Goal: Task Accomplishment & Management: Use online tool/utility

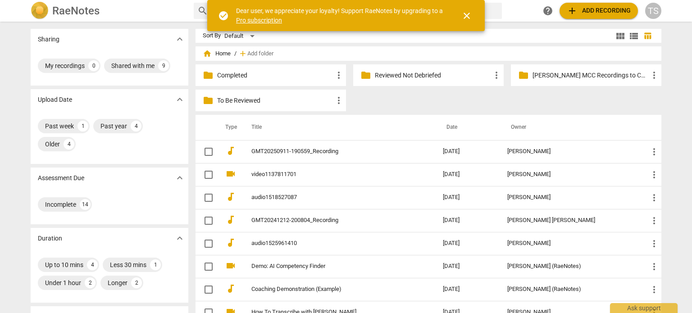
click at [275, 104] on p "To Be Reviewed" at bounding box center [275, 100] width 116 height 9
click at [413, 74] on p "Reviewed Not Debriefed" at bounding box center [433, 75] width 116 height 9
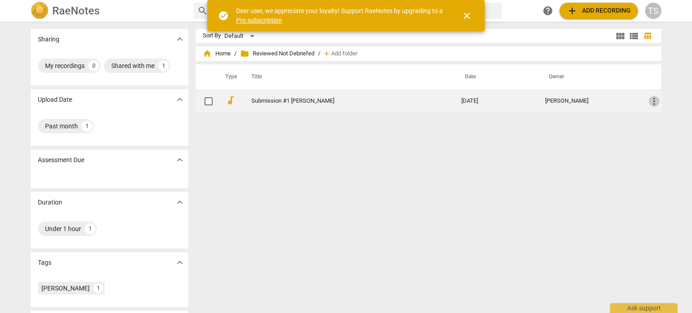
click at [652, 102] on span "more_vert" at bounding box center [653, 101] width 11 height 11
click at [652, 102] on li "Move" at bounding box center [664, 101] width 34 height 22
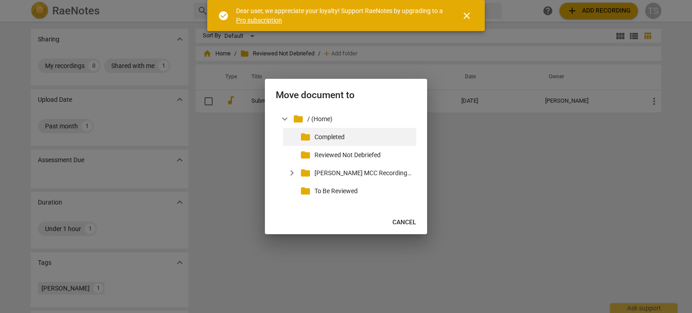
click at [339, 138] on p "Completed" at bounding box center [363, 136] width 98 height 9
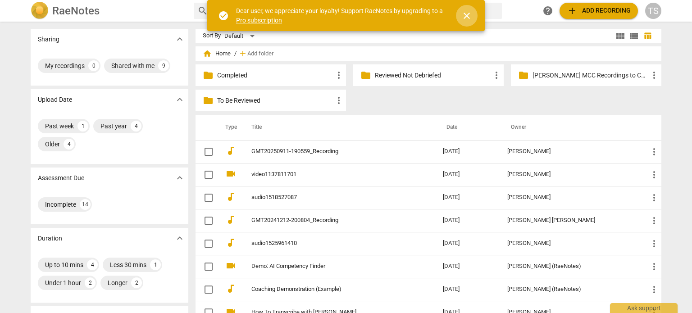
click at [463, 17] on span "close" at bounding box center [466, 15] width 11 height 11
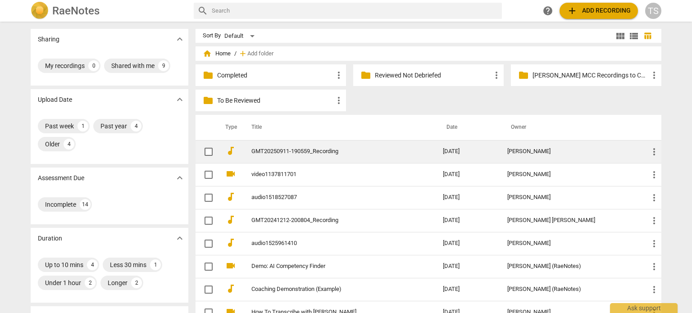
click at [301, 149] on link "GMT20250911-190559_Recording" at bounding box center [330, 151] width 159 height 7
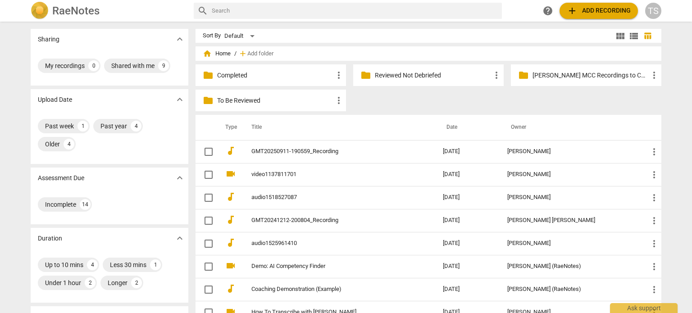
click at [592, 77] on p "[PERSON_NAME] MCC Recordings to Consider" at bounding box center [590, 75] width 116 height 9
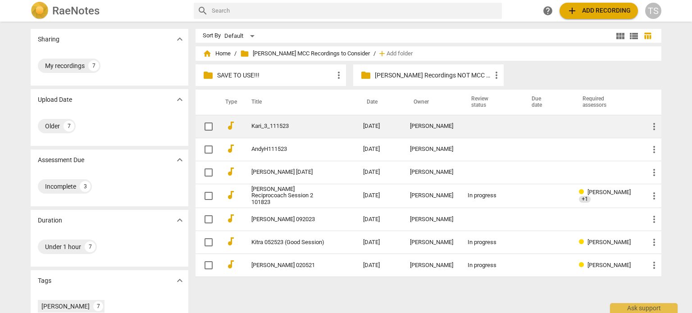
click at [313, 128] on link "Kari_3_111523" at bounding box center [290, 126] width 79 height 7
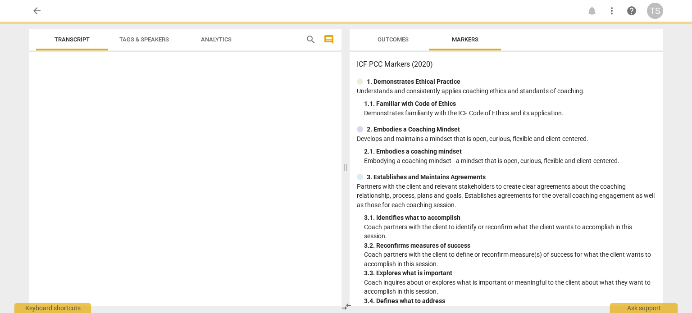
click at [313, 128] on div at bounding box center [185, 180] width 312 height 250
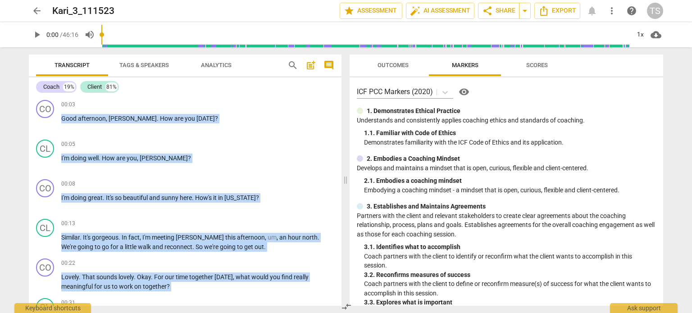
click at [610, 13] on span "more_vert" at bounding box center [611, 10] width 11 height 11
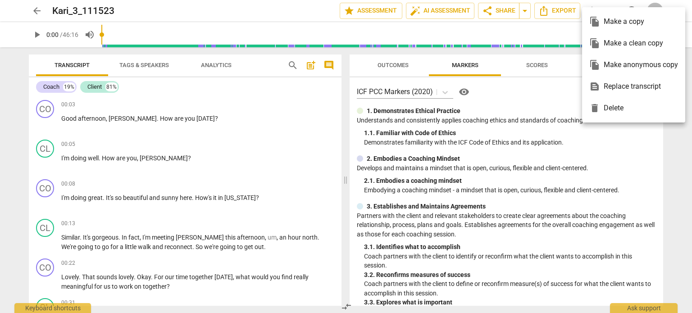
click at [675, 139] on div at bounding box center [346, 156] width 692 height 313
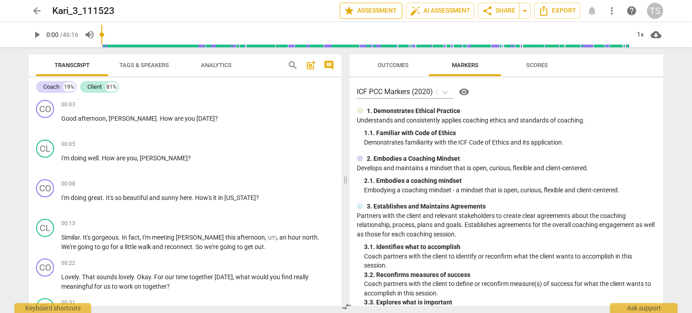
click at [374, 11] on span "star Assessment" at bounding box center [371, 10] width 54 height 11
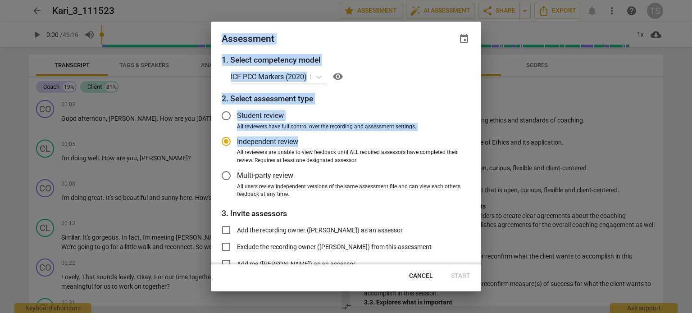
drag, startPoint x: 374, startPoint y: 11, endPoint x: 337, endPoint y: 140, distance: 134.8
click at [337, 140] on div "Assessment event 1. Select competency model ICF PCC Markers (2020) visibility 2…" at bounding box center [346, 156] width 692 height 313
click at [337, 140] on label "Independent review" at bounding box center [339, 142] width 248 height 22
click at [237, 140] on input "Independent review" at bounding box center [226, 142] width 22 height 22
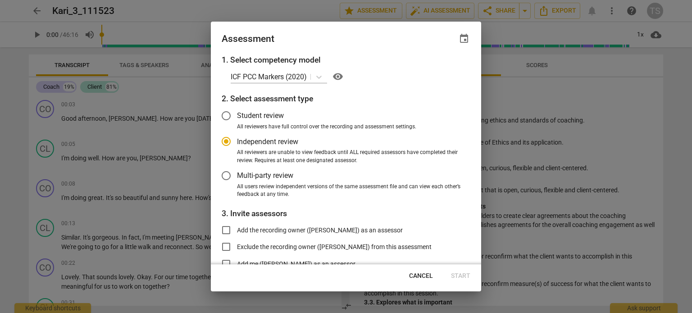
click at [420, 277] on span "Cancel" at bounding box center [421, 275] width 24 height 9
radio input "false"
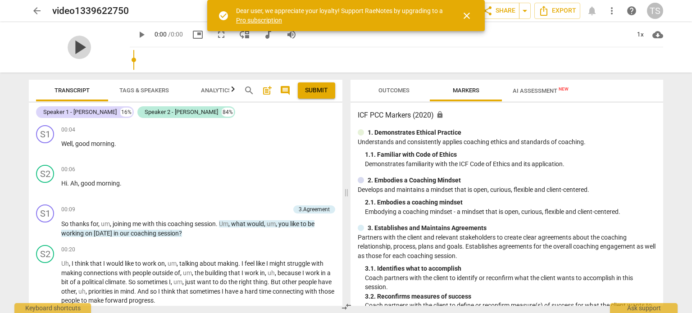
click at [91, 45] on span "play_arrow" at bounding box center [79, 47] width 23 height 23
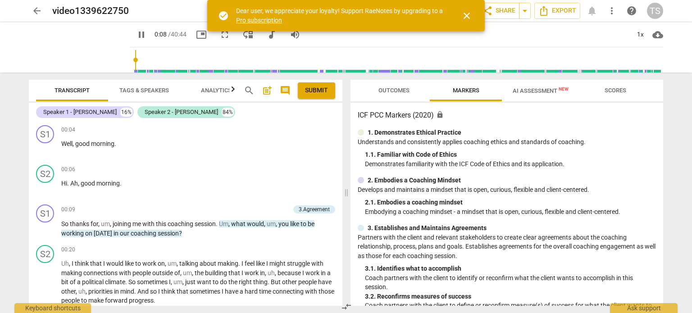
type input "8"
